Goal: Task Accomplishment & Management: Use online tool/utility

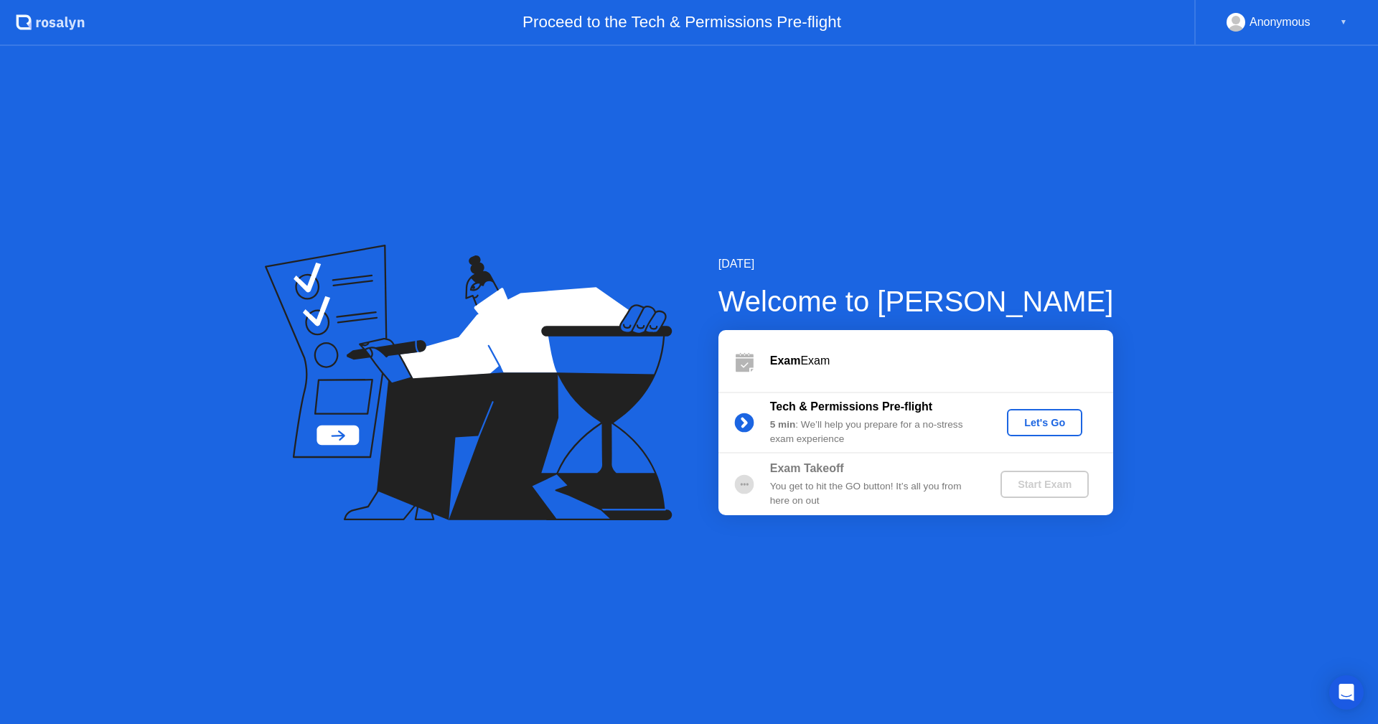
click at [1052, 426] on div "Let's Go" at bounding box center [1045, 422] width 64 height 11
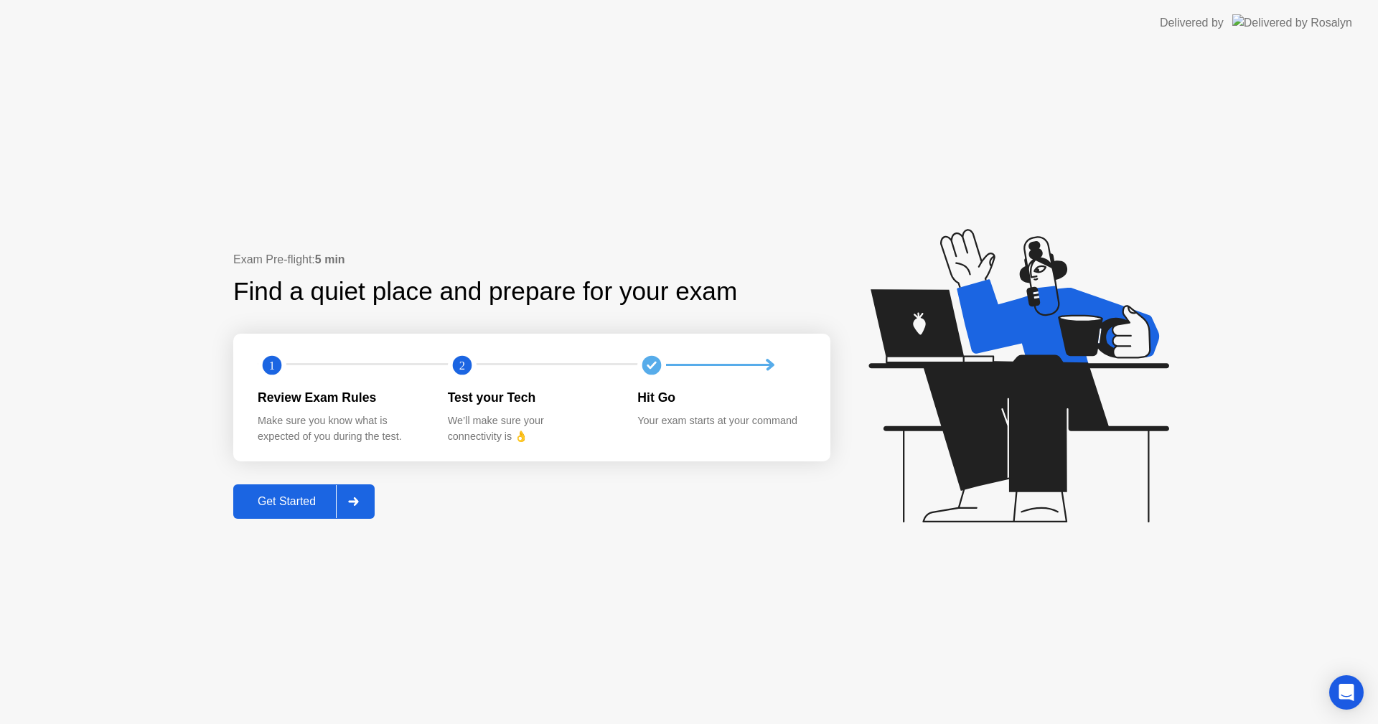
click at [273, 503] on div "Get Started" at bounding box center [287, 501] width 98 height 13
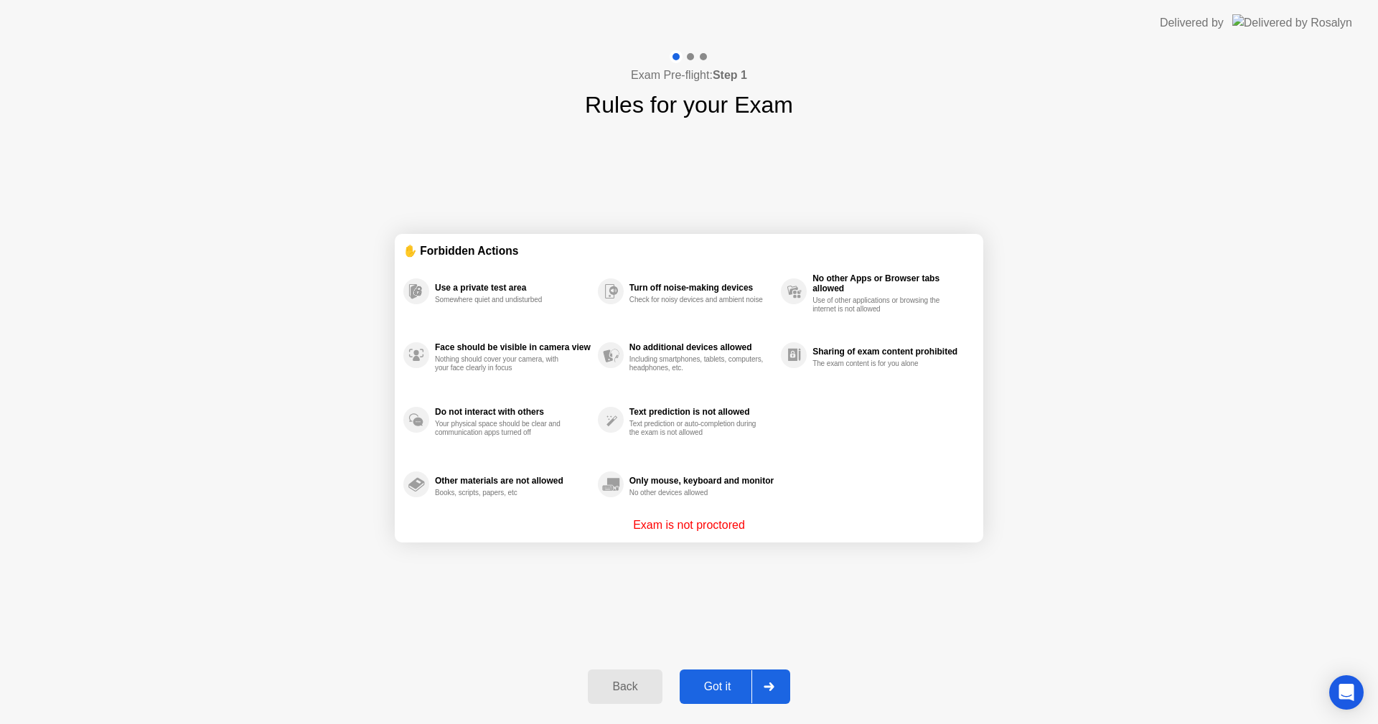
click at [736, 688] on div "Got it" at bounding box center [717, 687] width 67 height 13
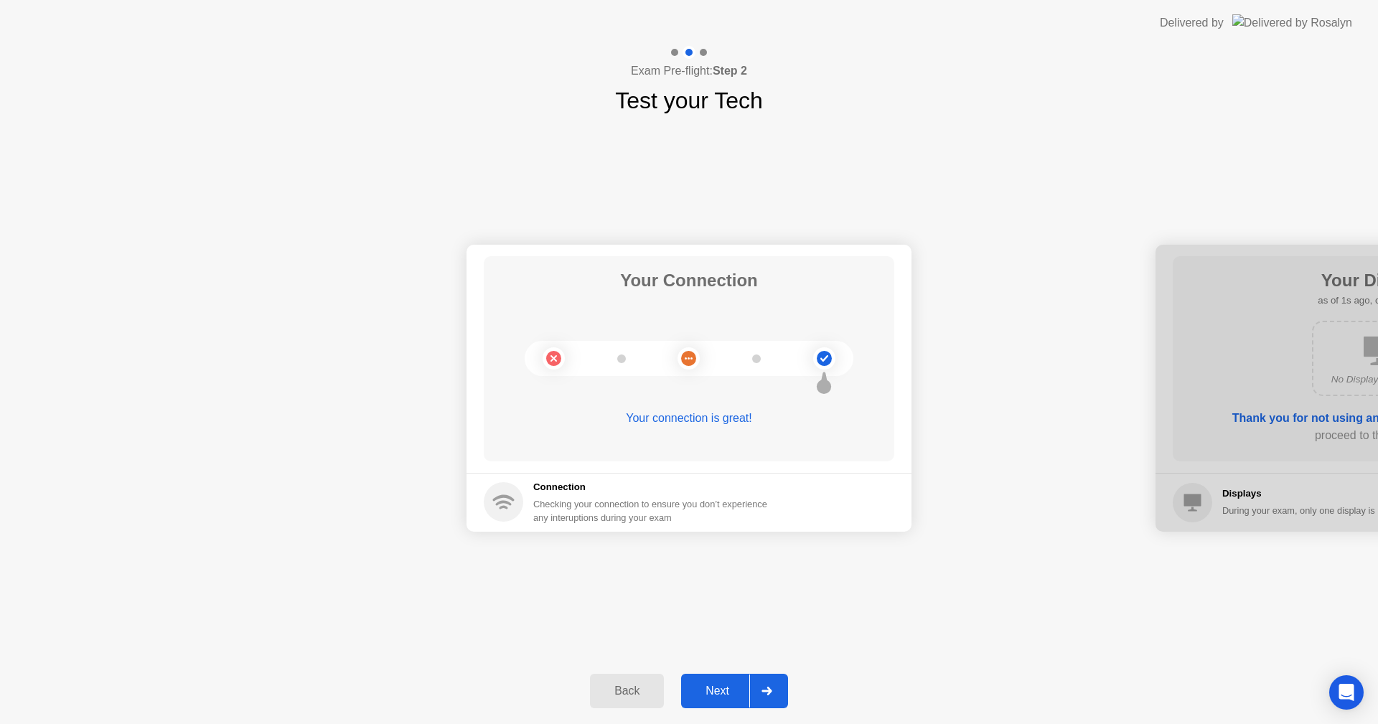
click at [725, 690] on div "Next" at bounding box center [718, 691] width 64 height 13
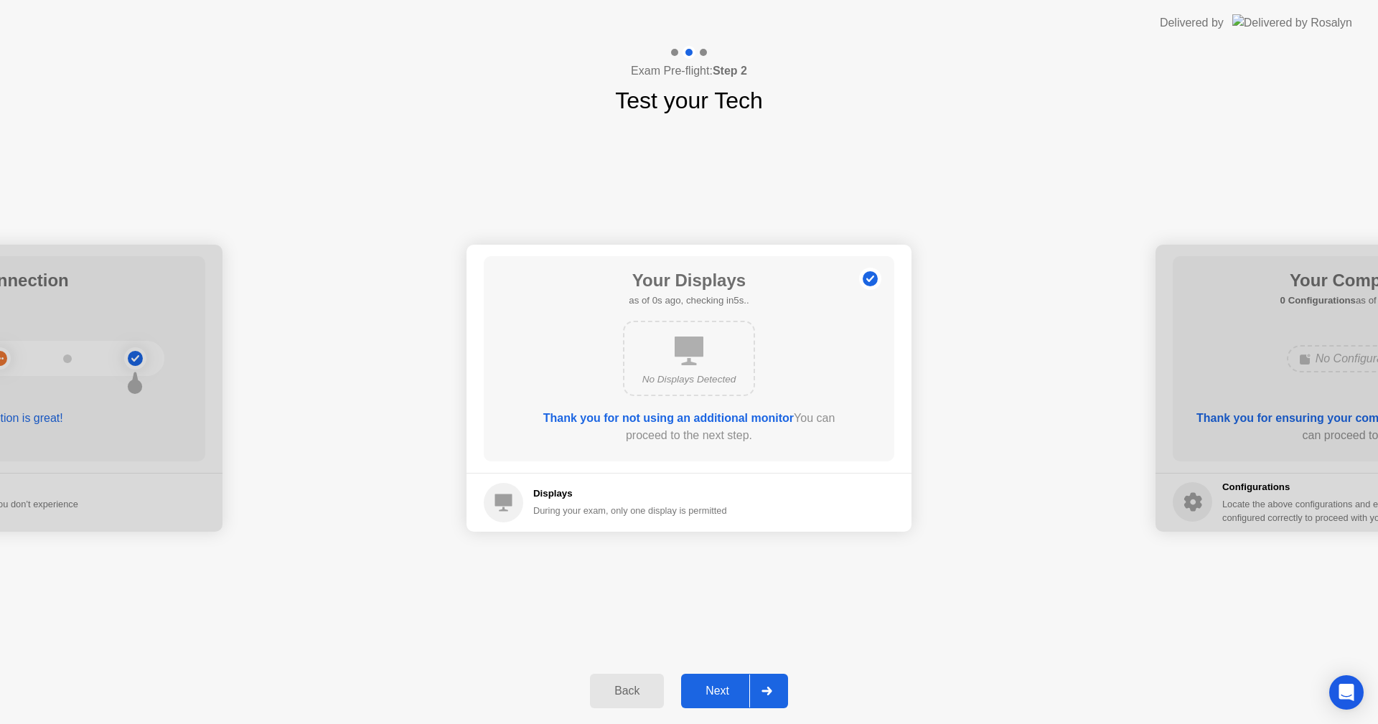
click at [725, 690] on div "Next" at bounding box center [718, 691] width 64 height 13
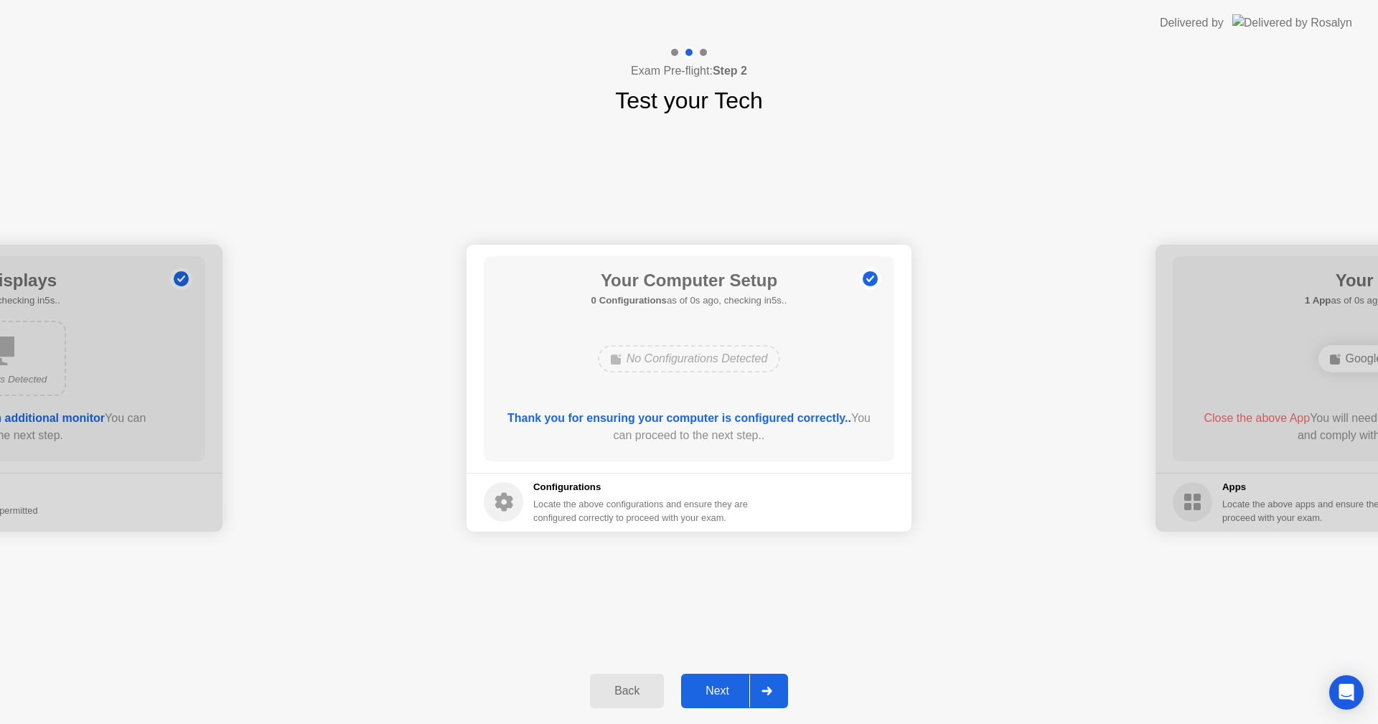
click at [725, 690] on div "Next" at bounding box center [718, 691] width 64 height 13
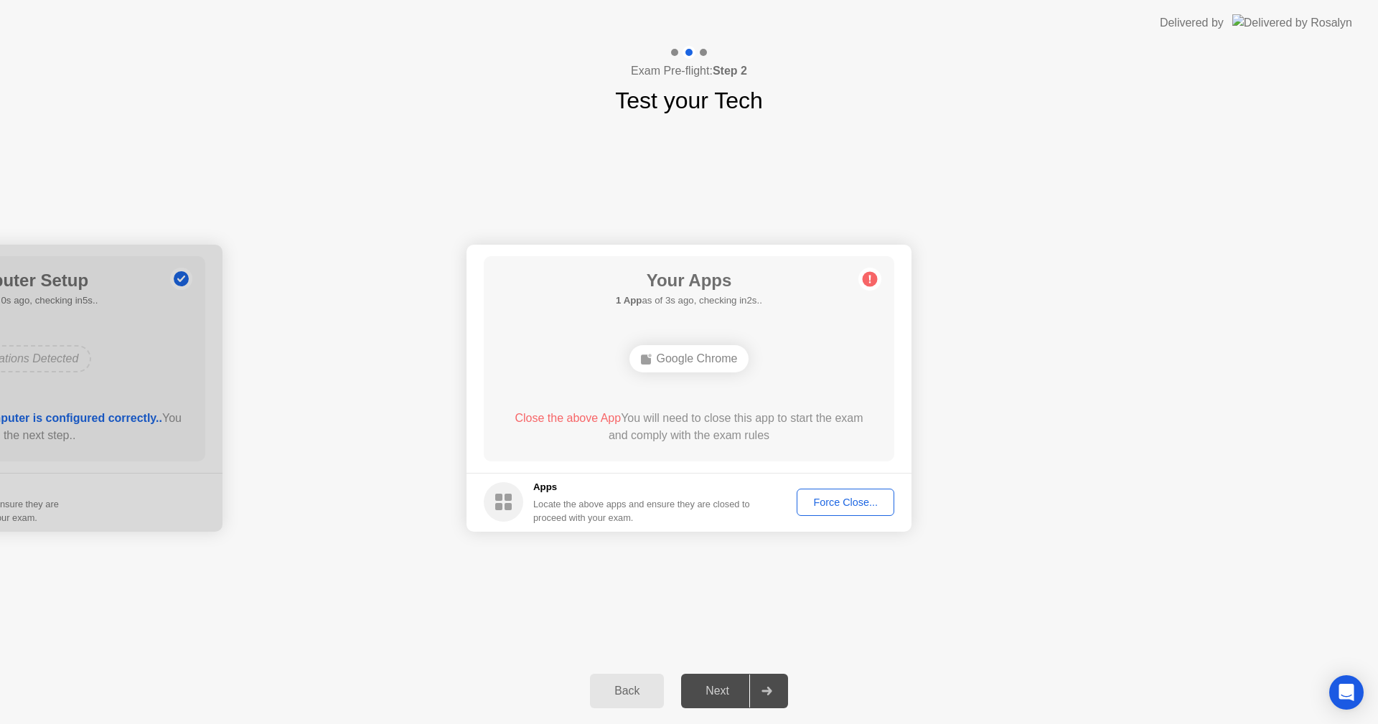
click at [854, 505] on div "Force Close..." at bounding box center [846, 502] width 88 height 11
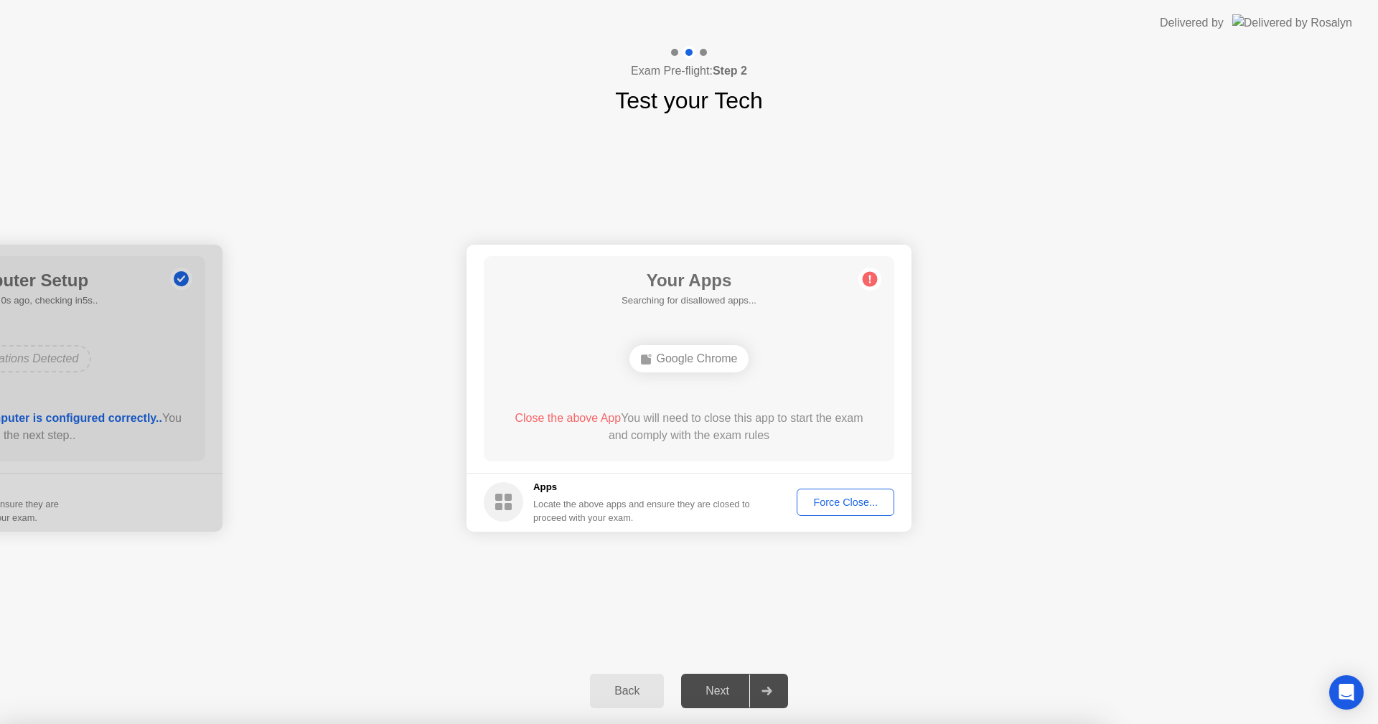
drag, startPoint x: 730, startPoint y: 512, endPoint x: 727, endPoint y: 521, distance: 9.8
click at [730, 724] on div at bounding box center [689, 724] width 1378 height 0
drag, startPoint x: 745, startPoint y: 556, endPoint x: 720, endPoint y: 476, distance: 84.2
click at [745, 724] on div at bounding box center [689, 724] width 1378 height 0
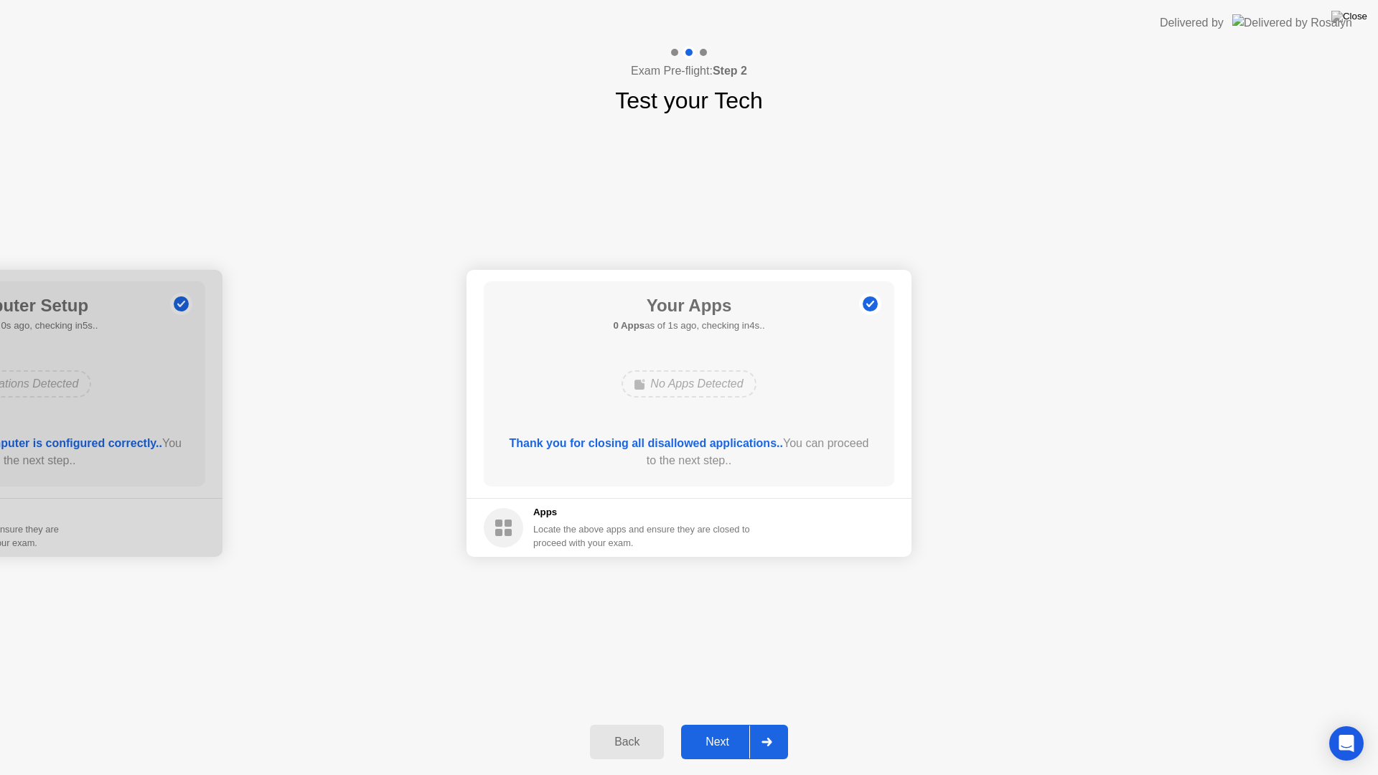
click at [724, 724] on div "Next" at bounding box center [718, 742] width 64 height 13
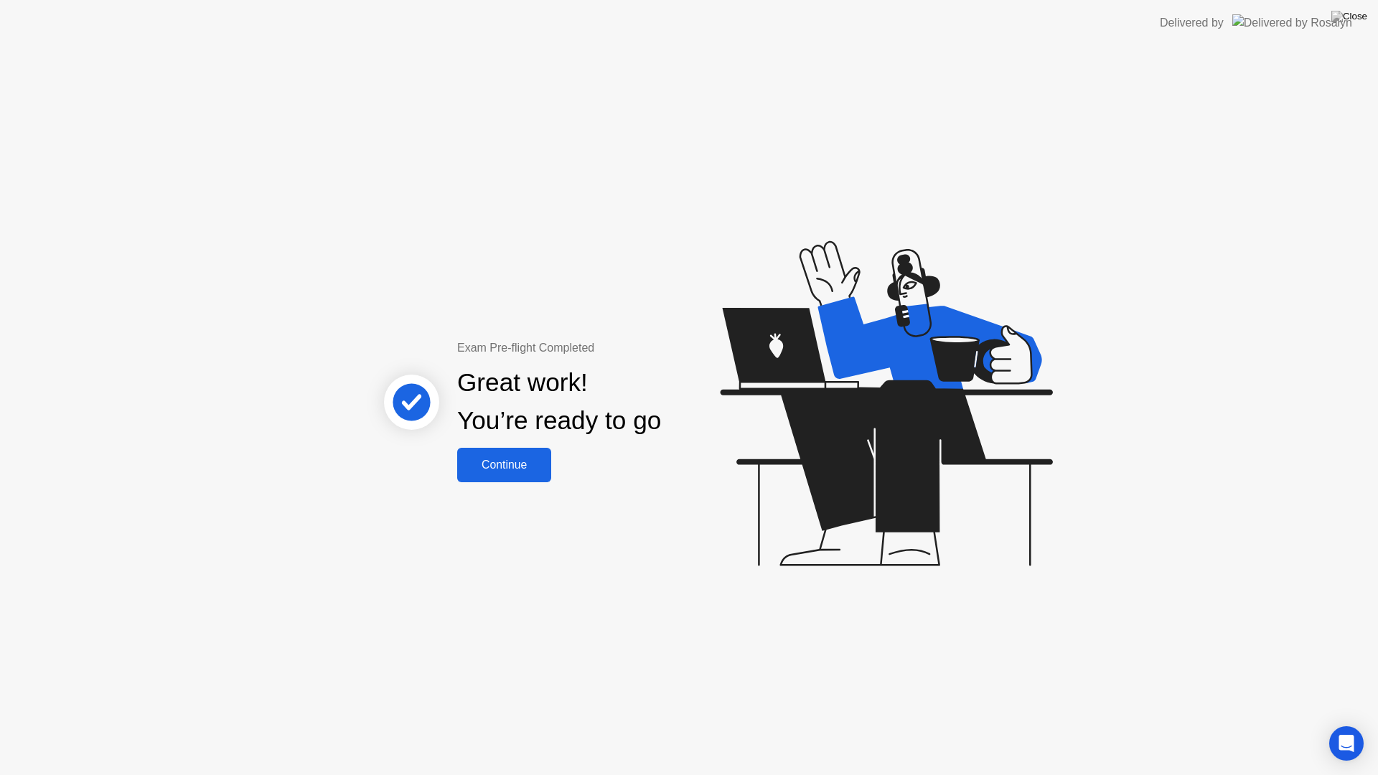
click at [519, 472] on div "Continue" at bounding box center [504, 465] width 85 height 13
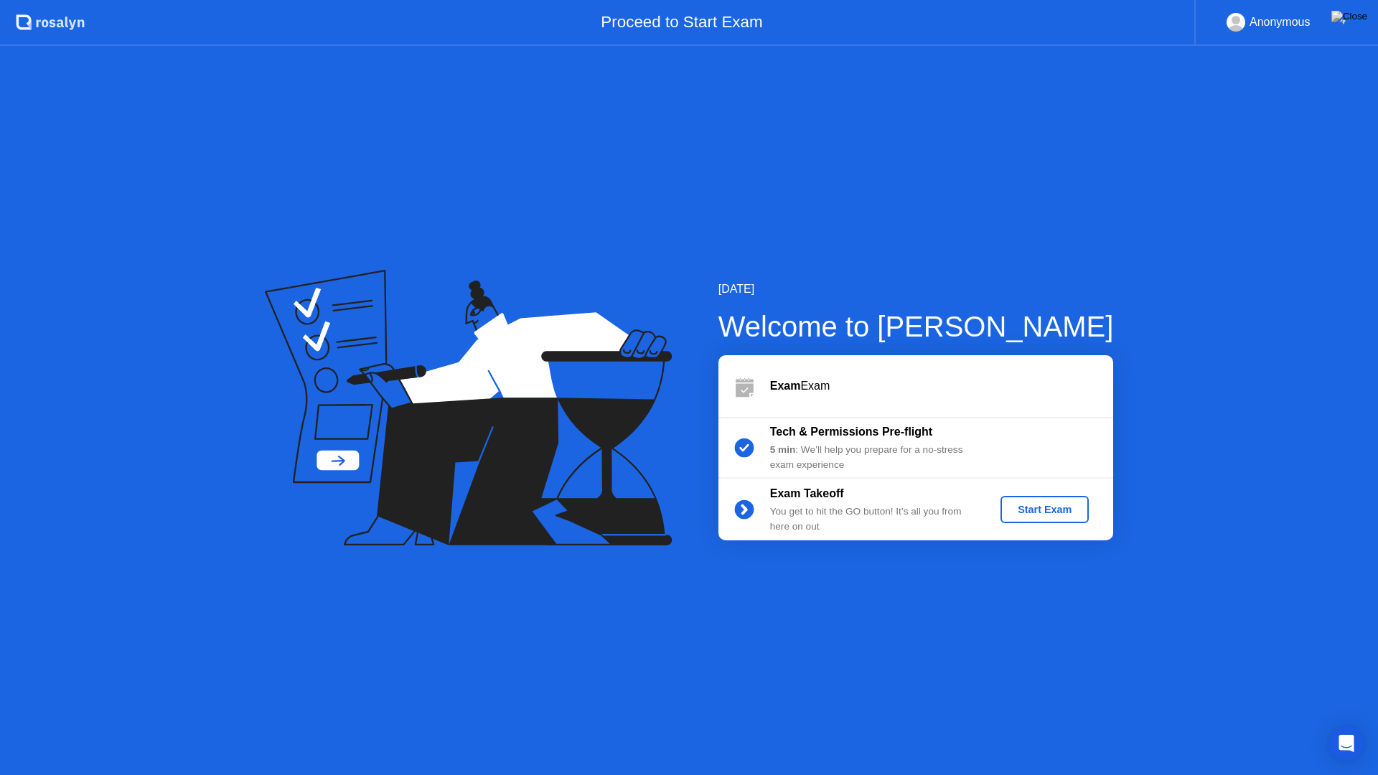
click at [1070, 509] on div "Start Exam" at bounding box center [1044, 509] width 77 height 11
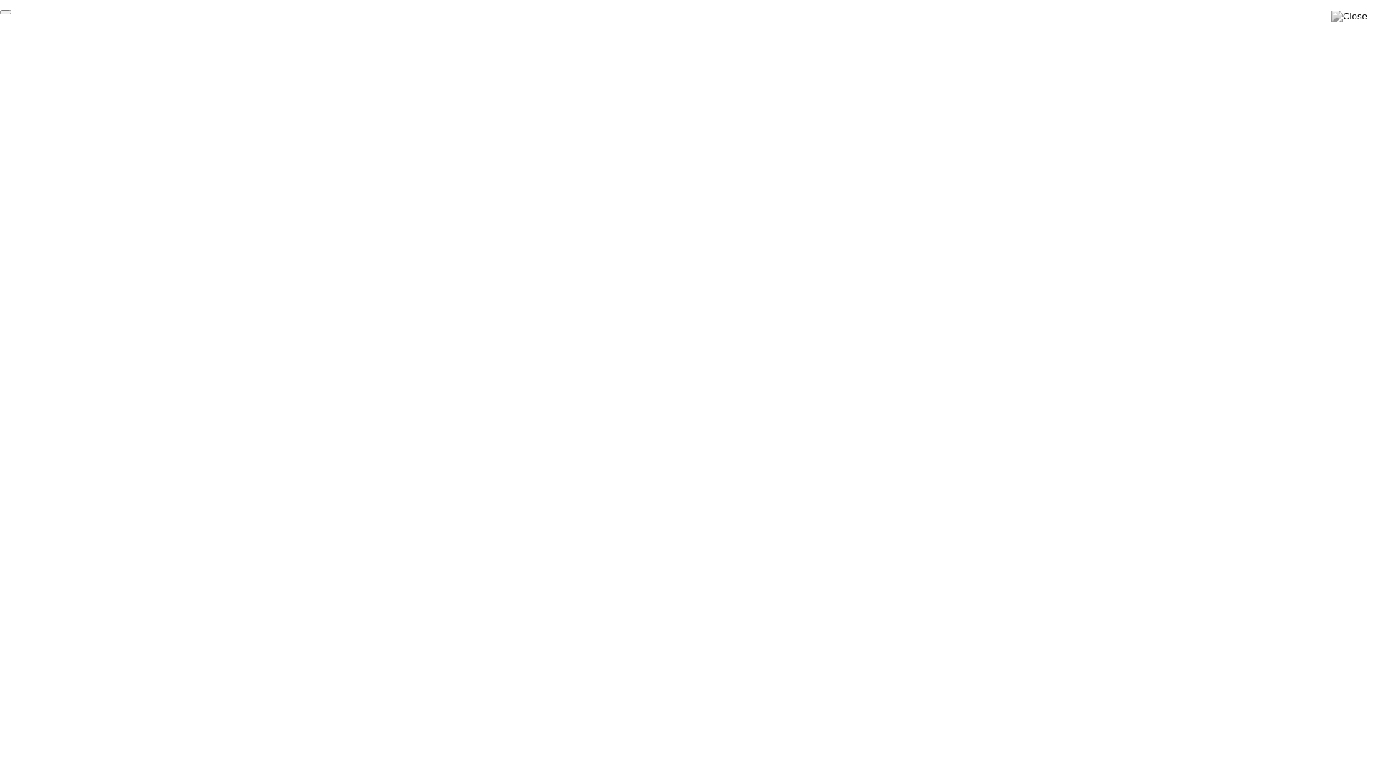
click div "End Proctoring Session"
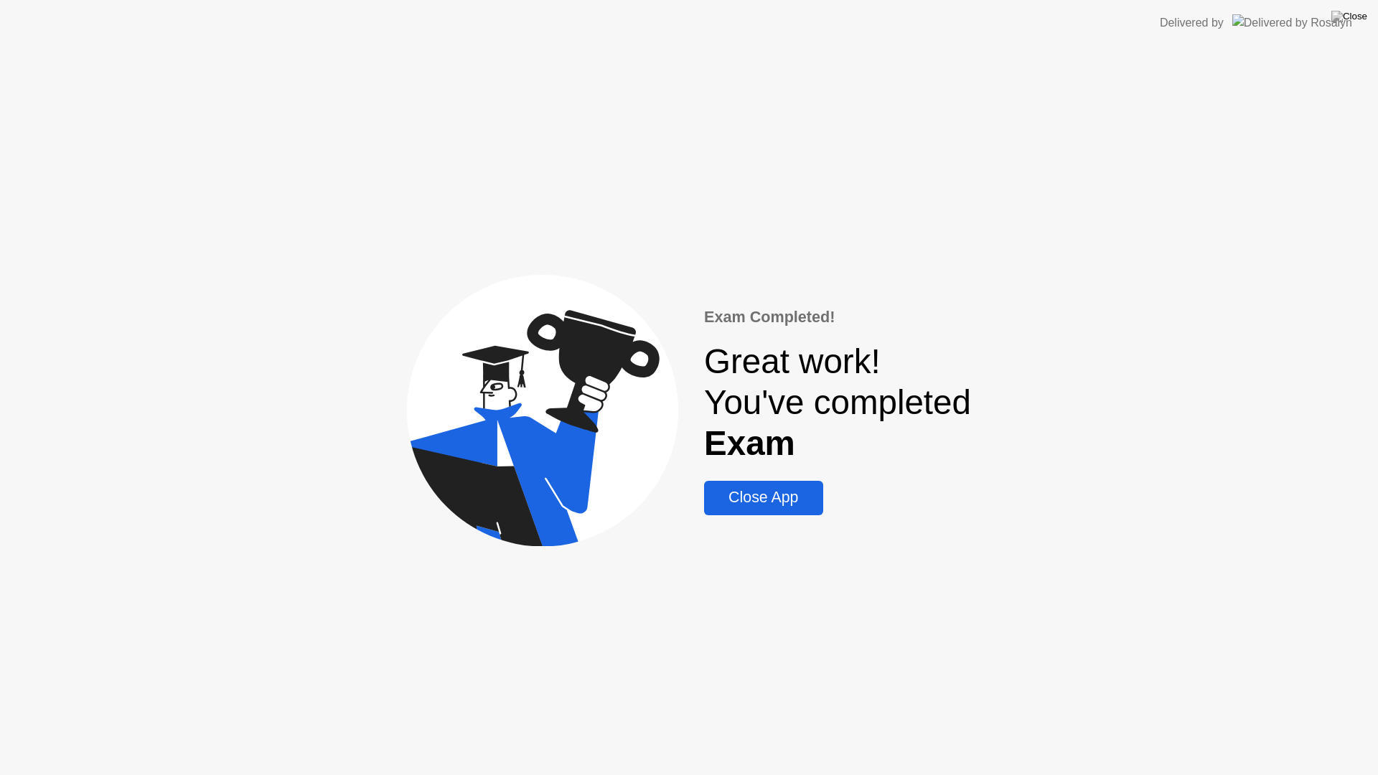
click at [774, 502] on div "Close App" at bounding box center [764, 498] width 110 height 18
